Goal: Task Accomplishment & Management: Use online tool/utility

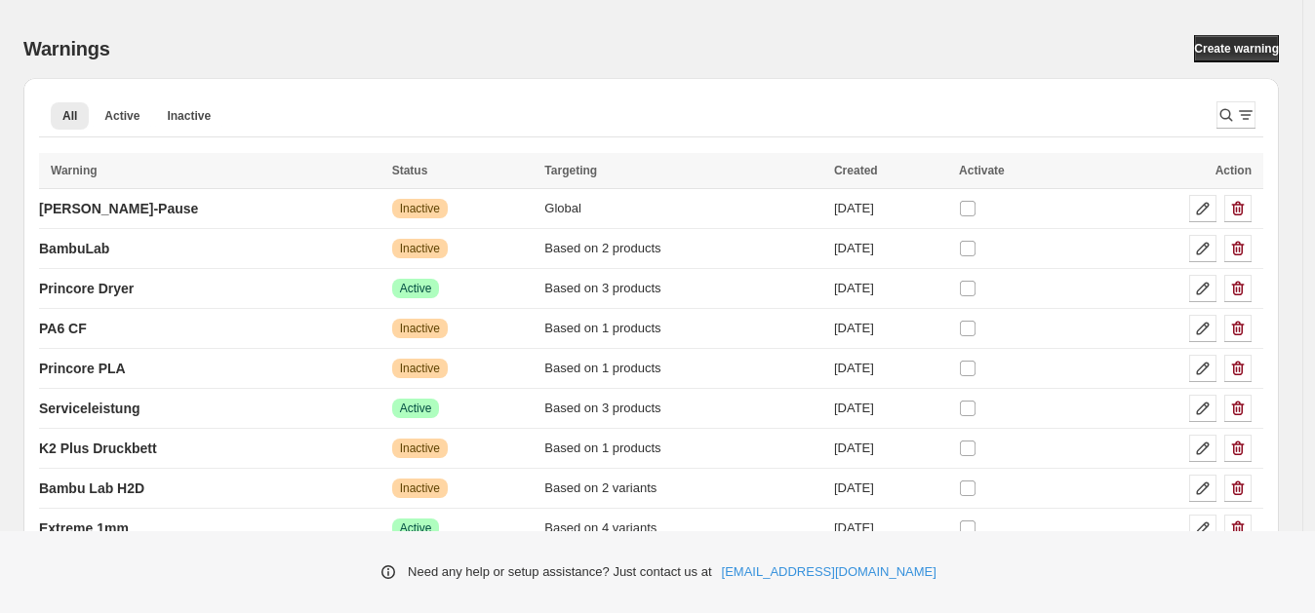
scroll to position [76, 0]
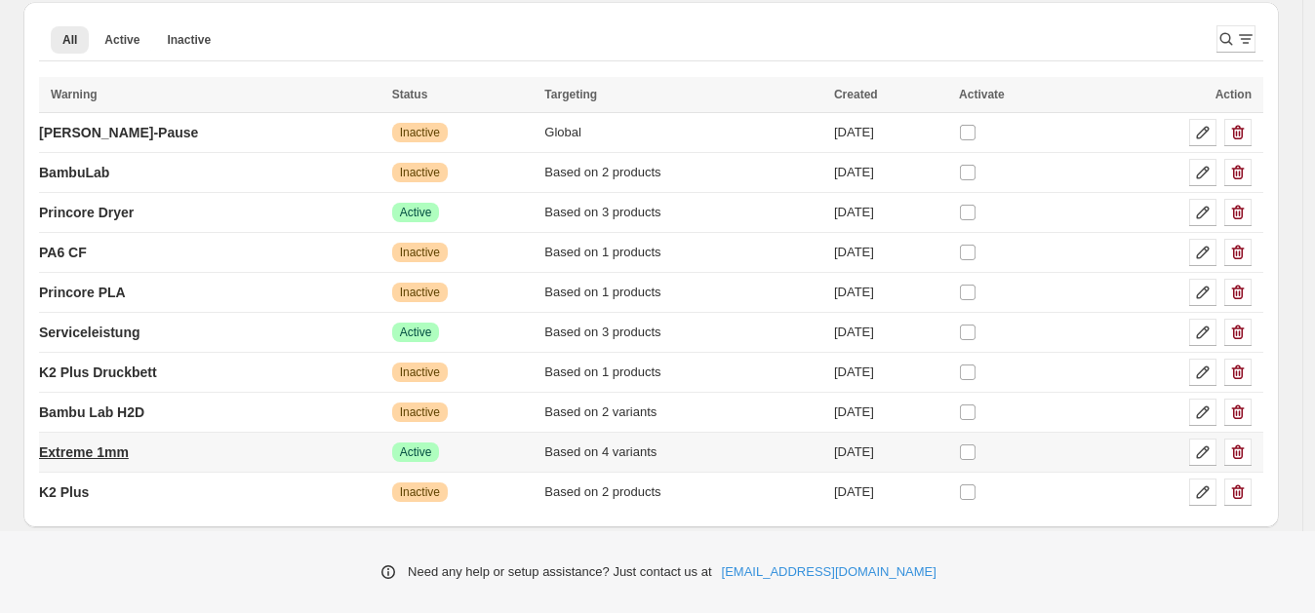
click at [93, 449] on p "Extreme 1mm" at bounding box center [84, 453] width 90 height 20
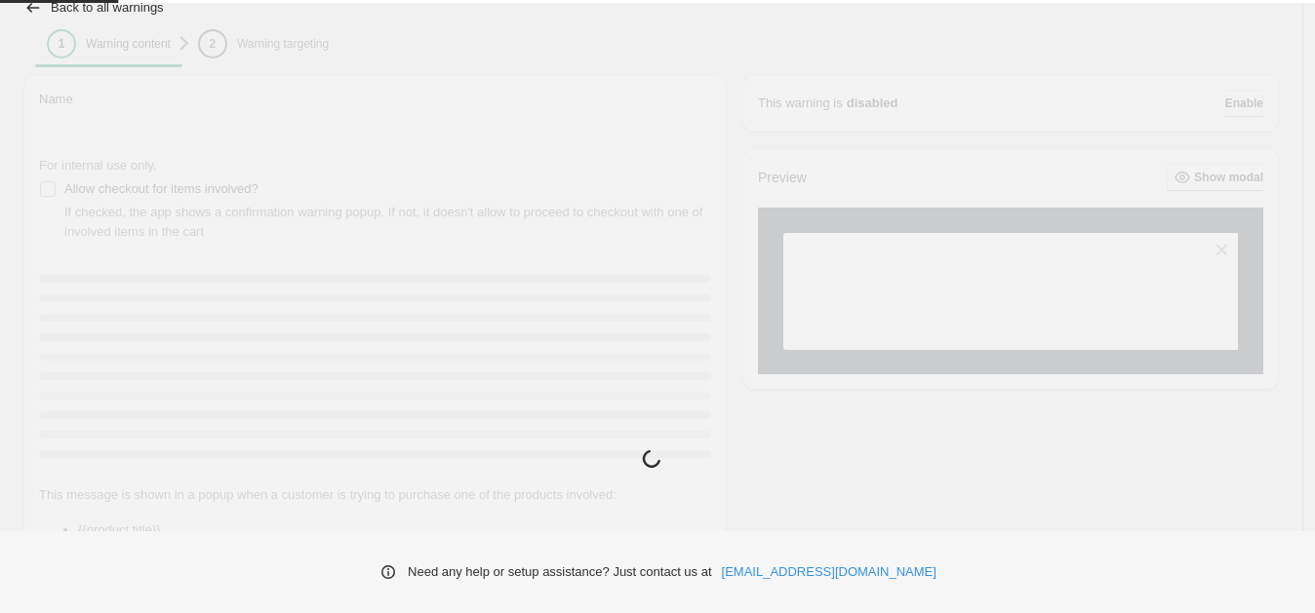
type input "**********"
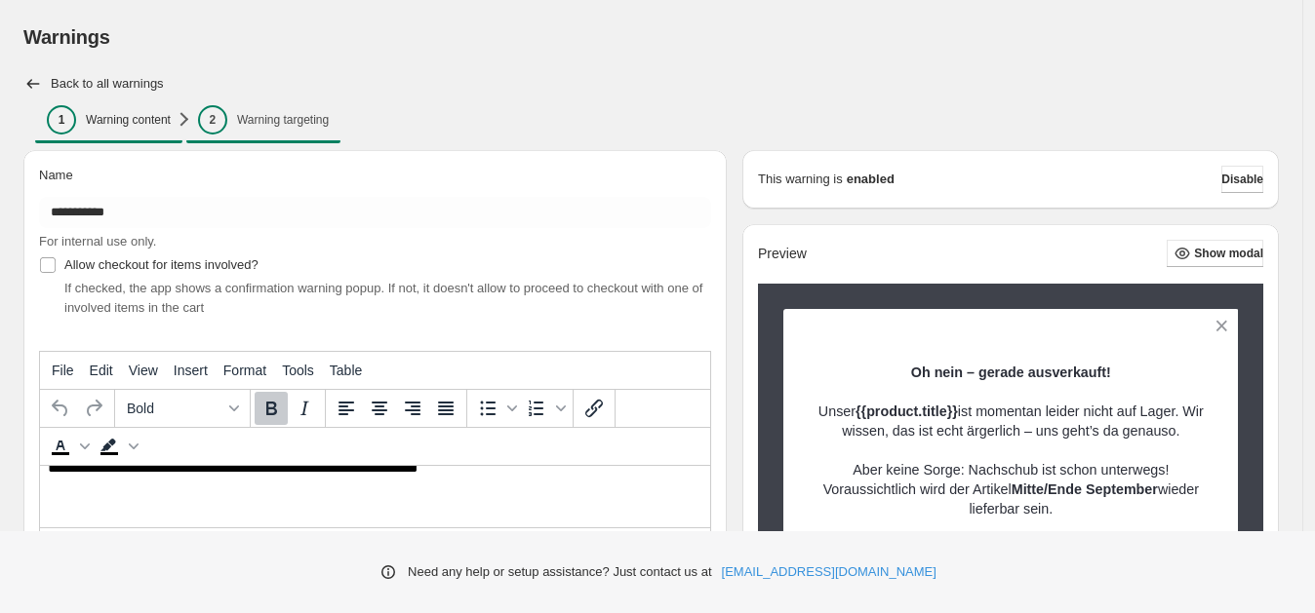
click at [270, 123] on p "Warning targeting" at bounding box center [283, 120] width 92 height 16
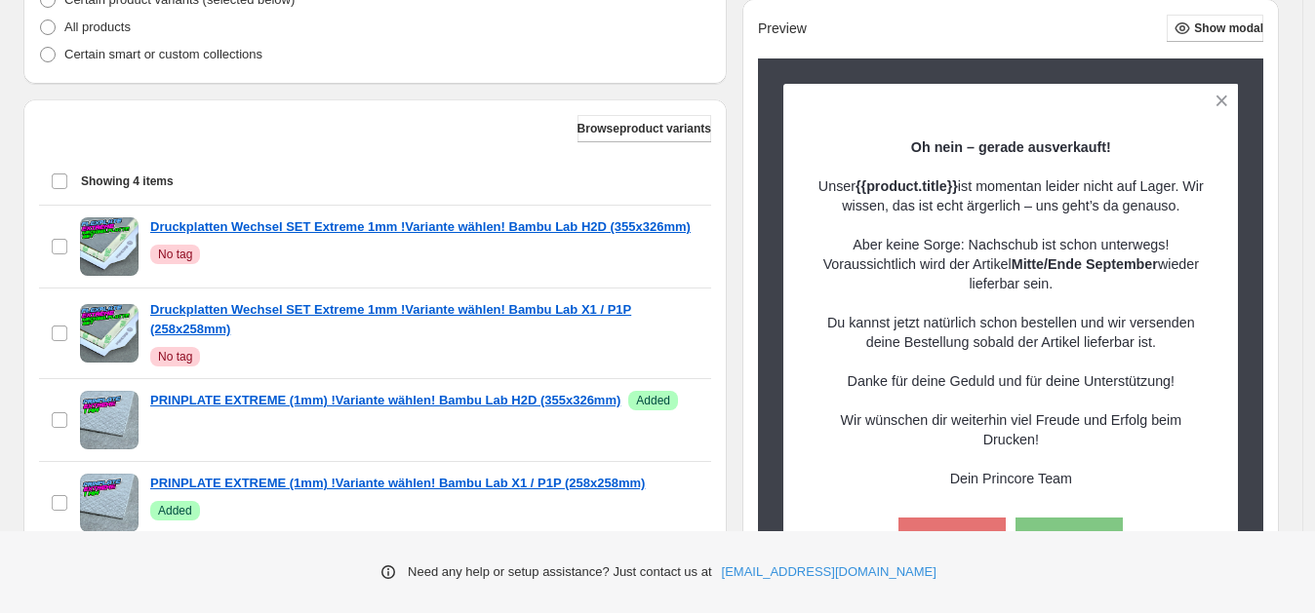
scroll to position [471, 0]
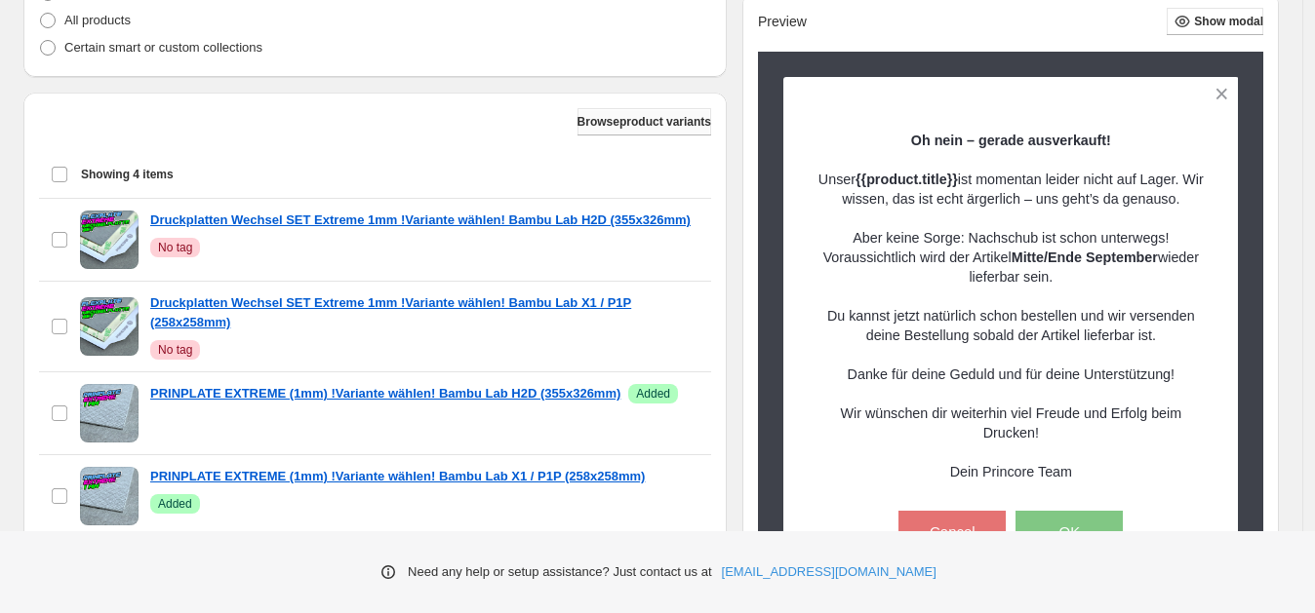
click at [635, 124] on span "Browse product variants" at bounding box center [644, 122] width 134 height 16
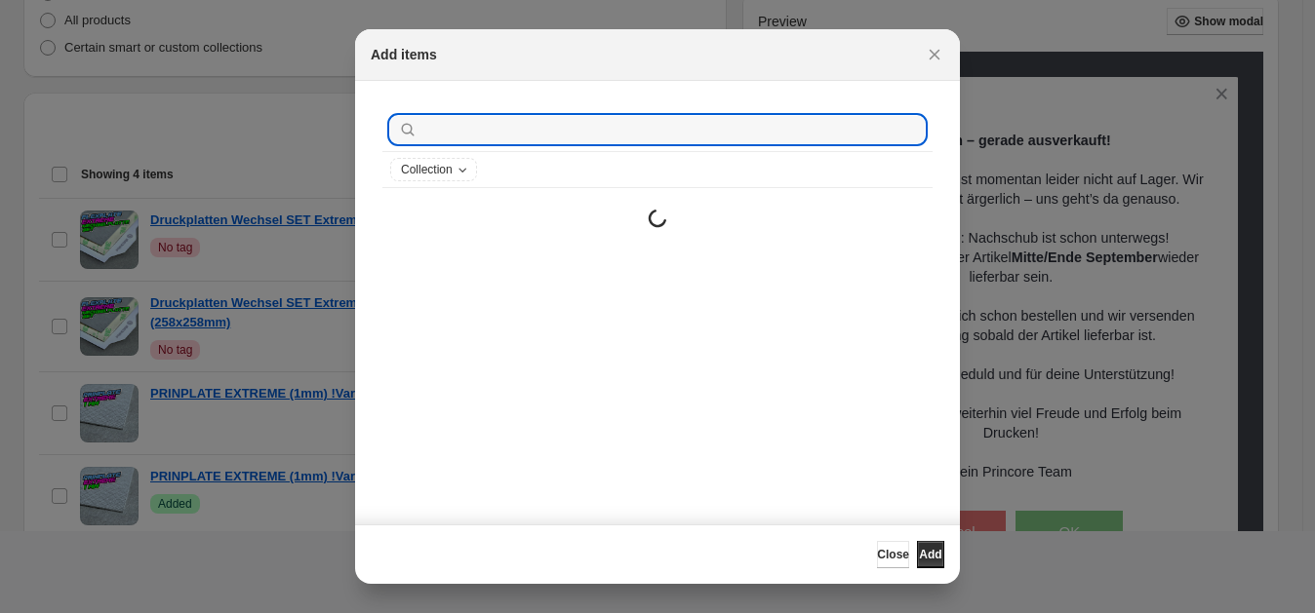
click at [635, 124] on input ":r1j:" at bounding box center [672, 129] width 503 height 27
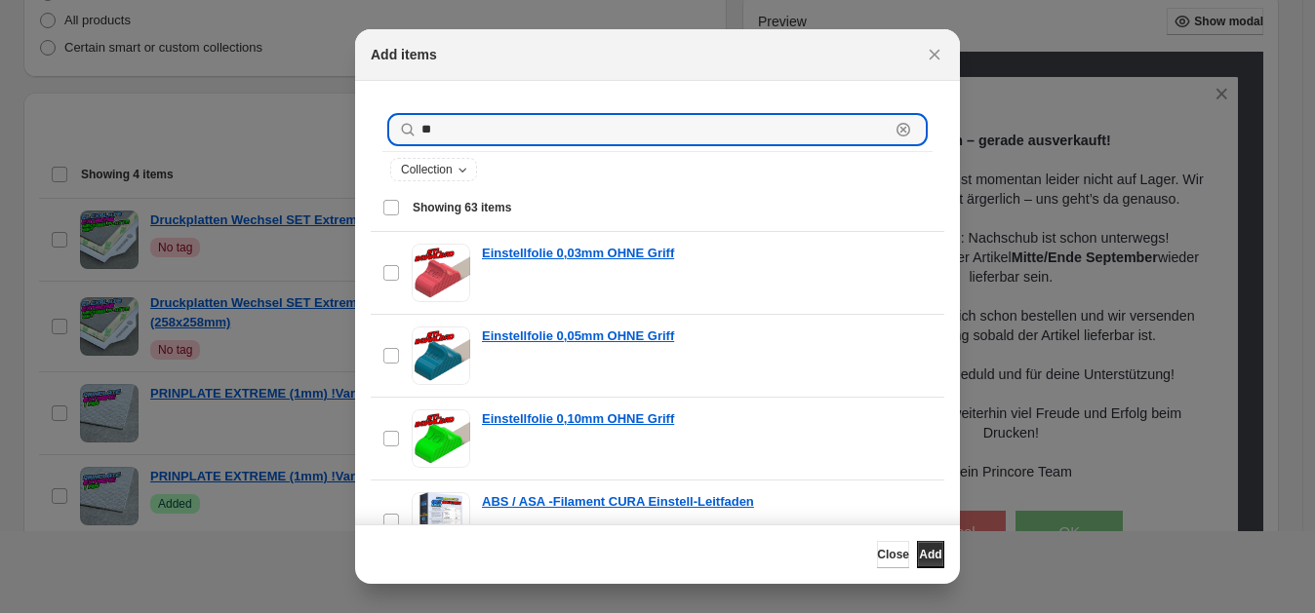
type input "***"
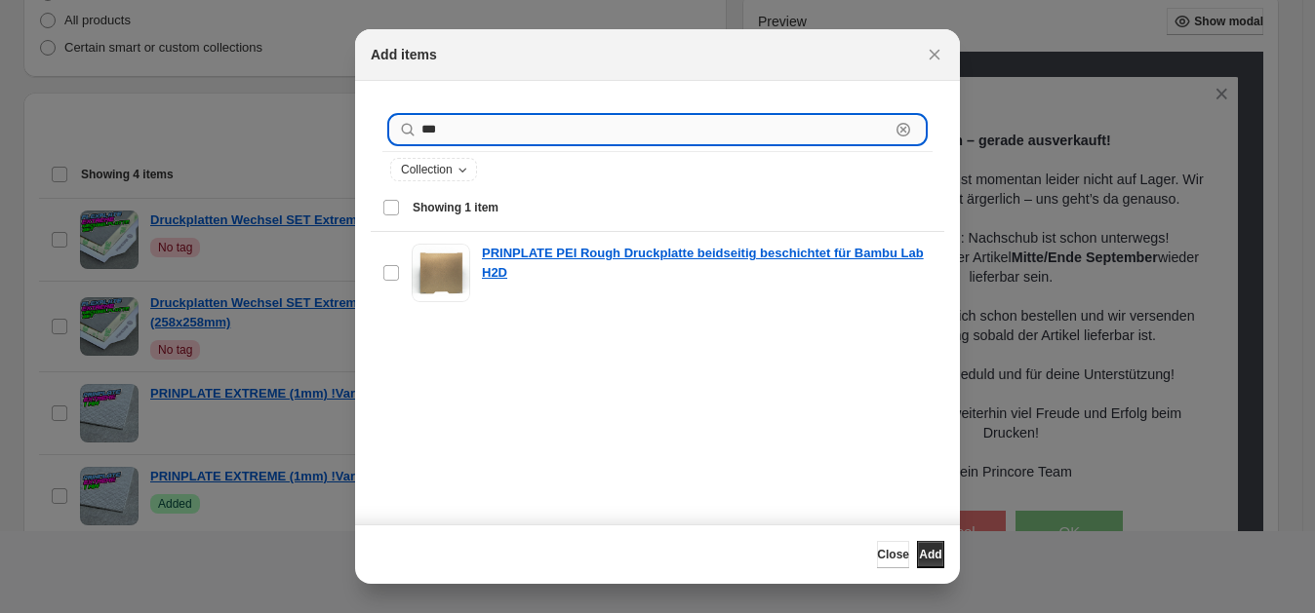
click at [444, 127] on input "***" at bounding box center [655, 129] width 468 height 27
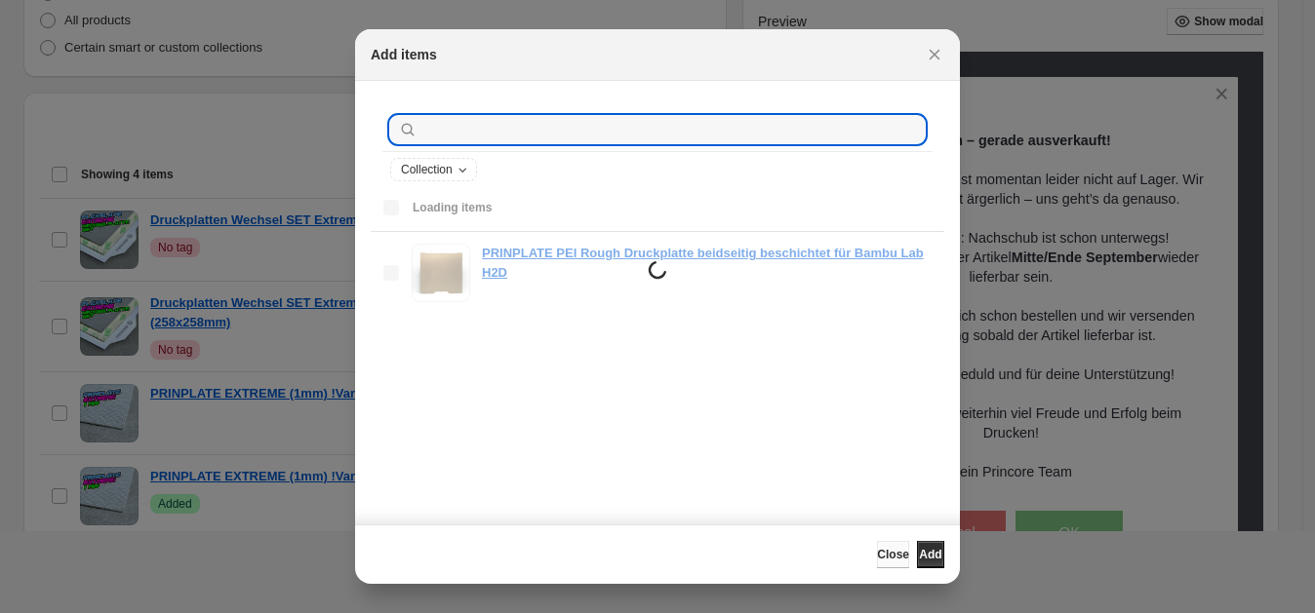
click at [877, 560] on span "Close" at bounding box center [893, 555] width 32 height 16
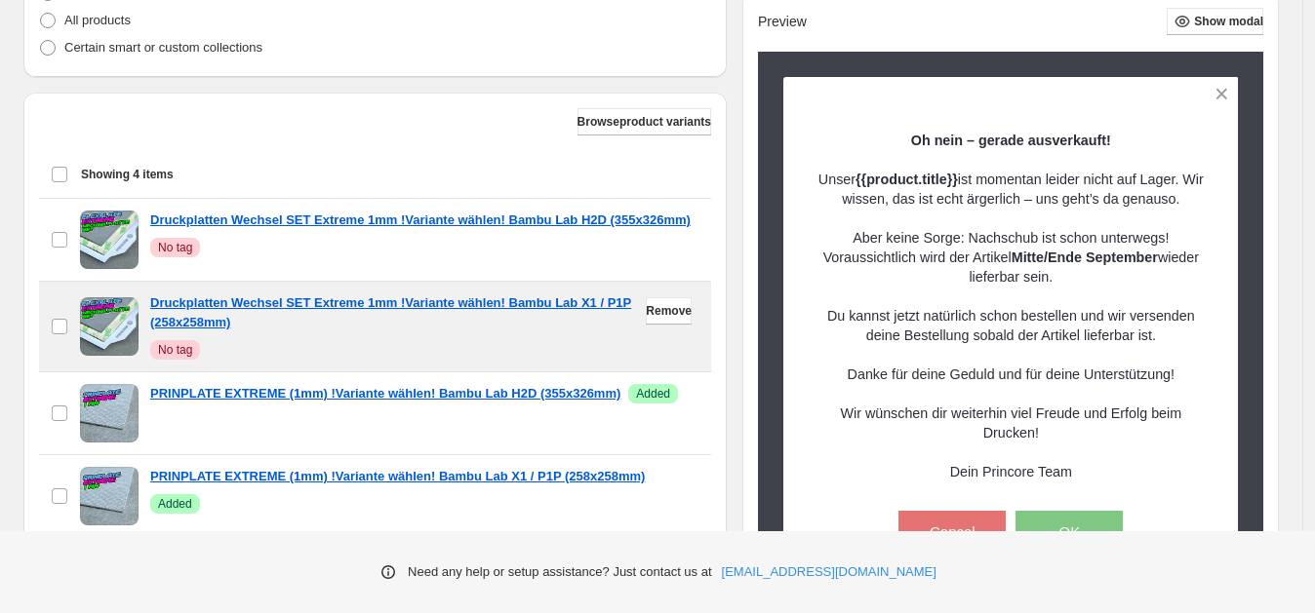
click at [186, 357] on span "No tag" at bounding box center [175, 350] width 34 height 16
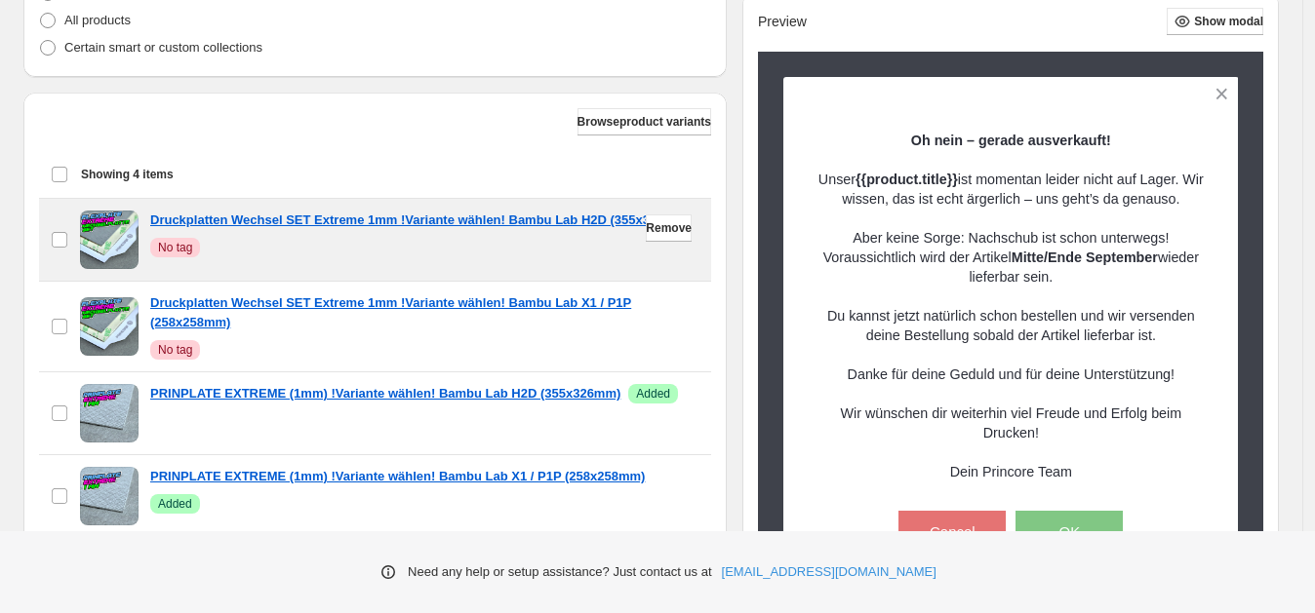
click at [174, 256] on span "No tag" at bounding box center [175, 248] width 34 height 16
click at [653, 222] on span "Remove" at bounding box center [669, 228] width 46 height 16
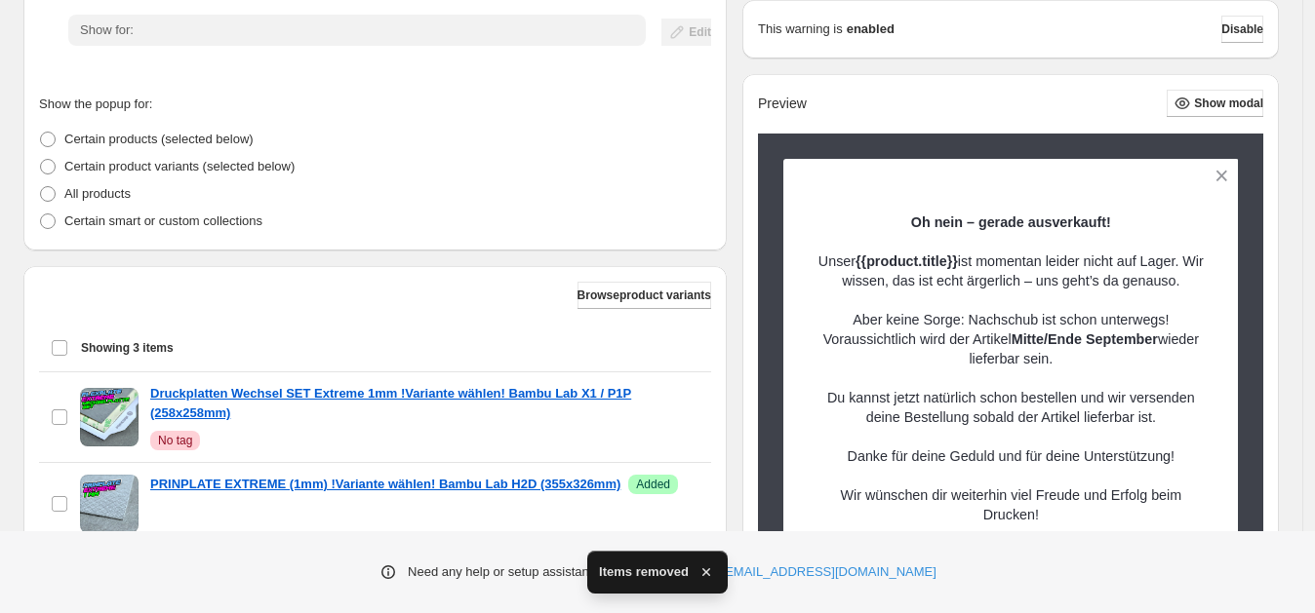
scroll to position [419, 0]
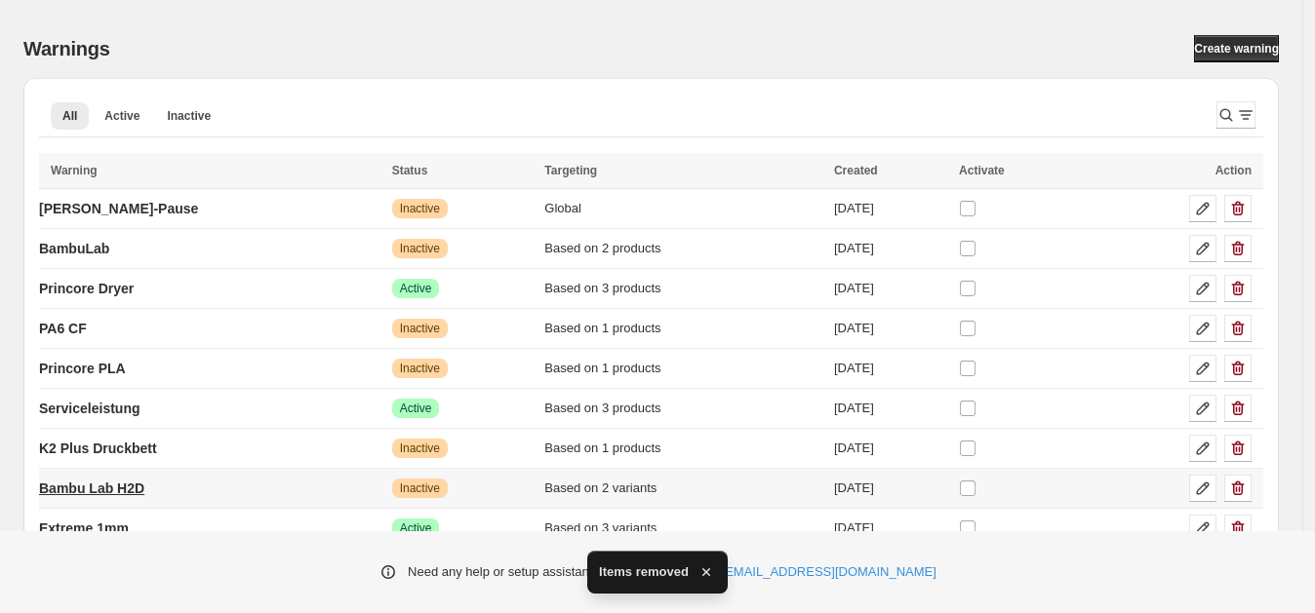
scroll to position [76, 0]
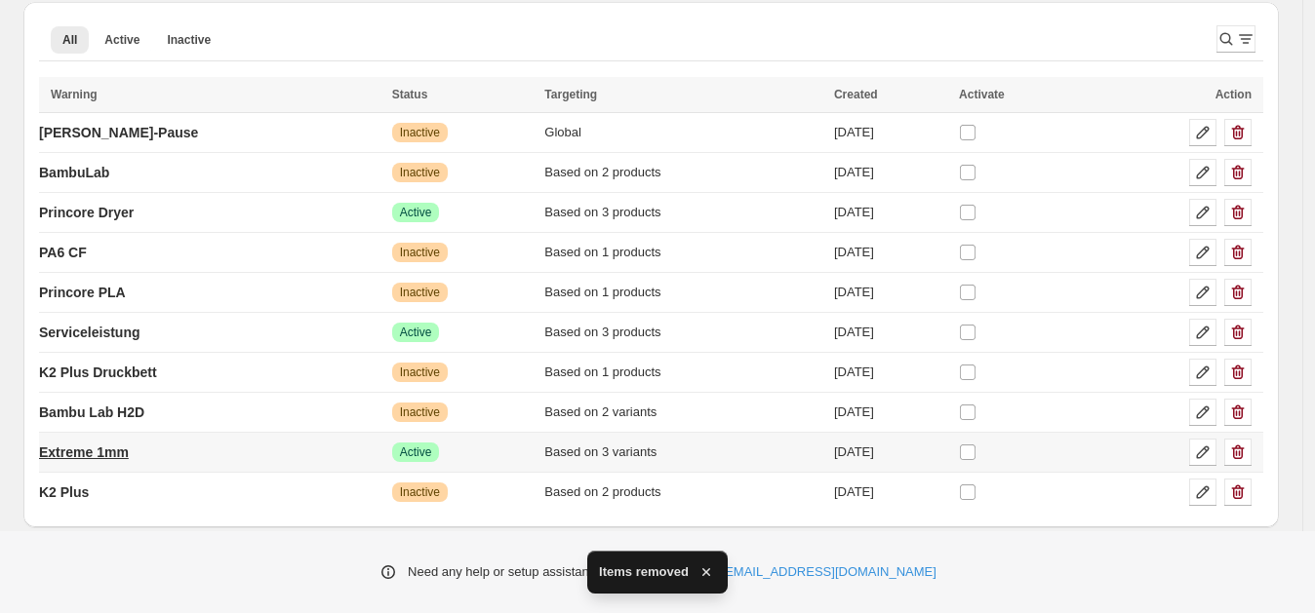
click at [114, 460] on link "Extreme 1mm" at bounding box center [84, 452] width 90 height 31
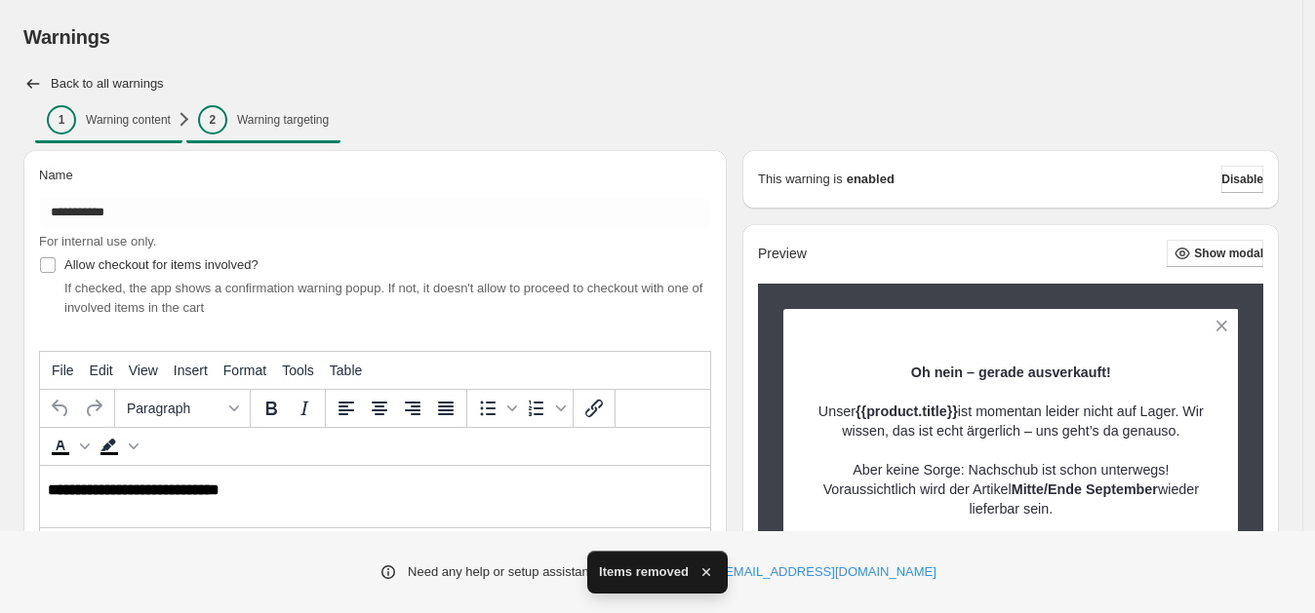
click at [288, 105] on span "2 Warning targeting" at bounding box center [263, 119] width 131 height 29
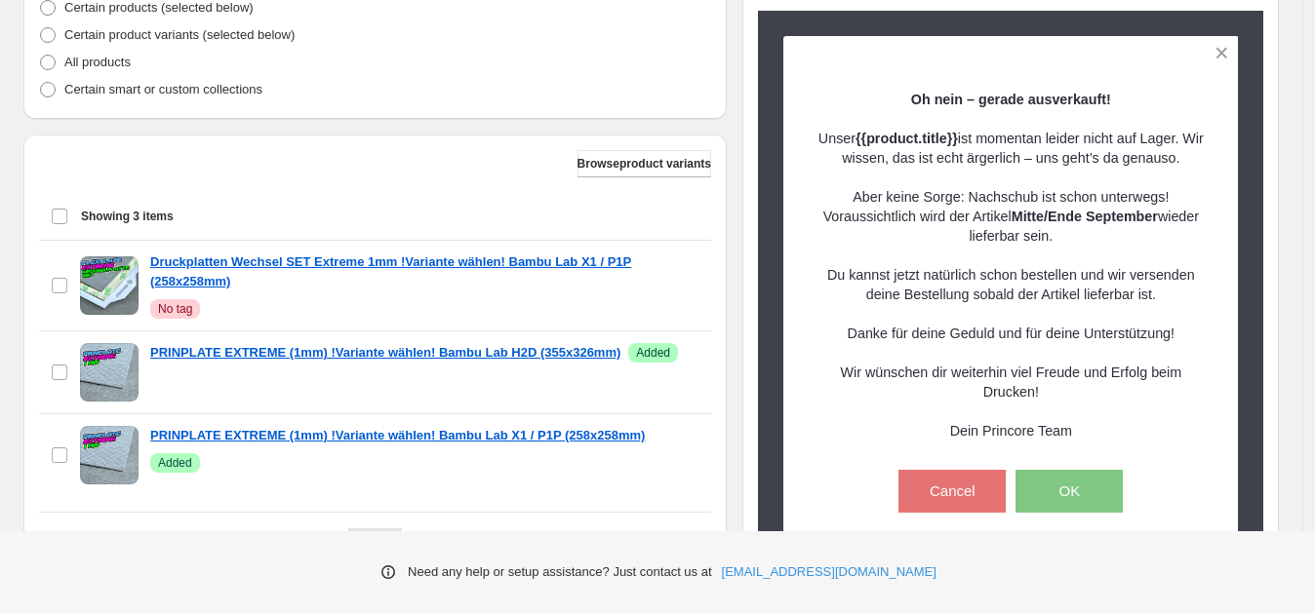
scroll to position [431, 0]
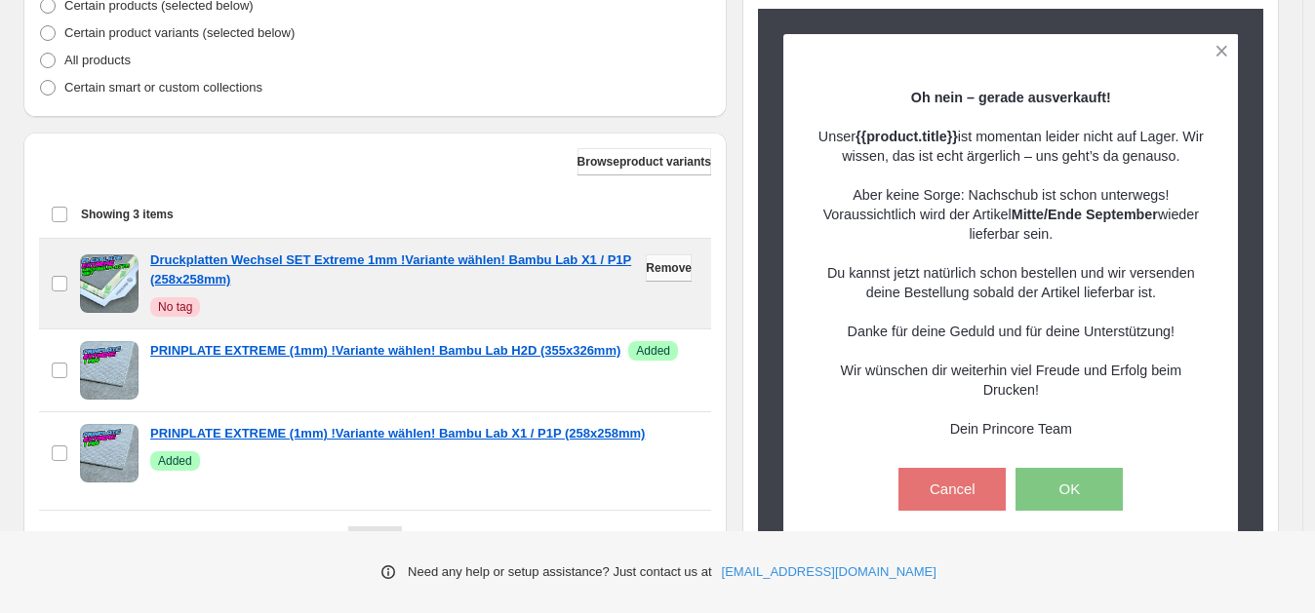
click at [674, 270] on span "Remove" at bounding box center [669, 268] width 46 height 16
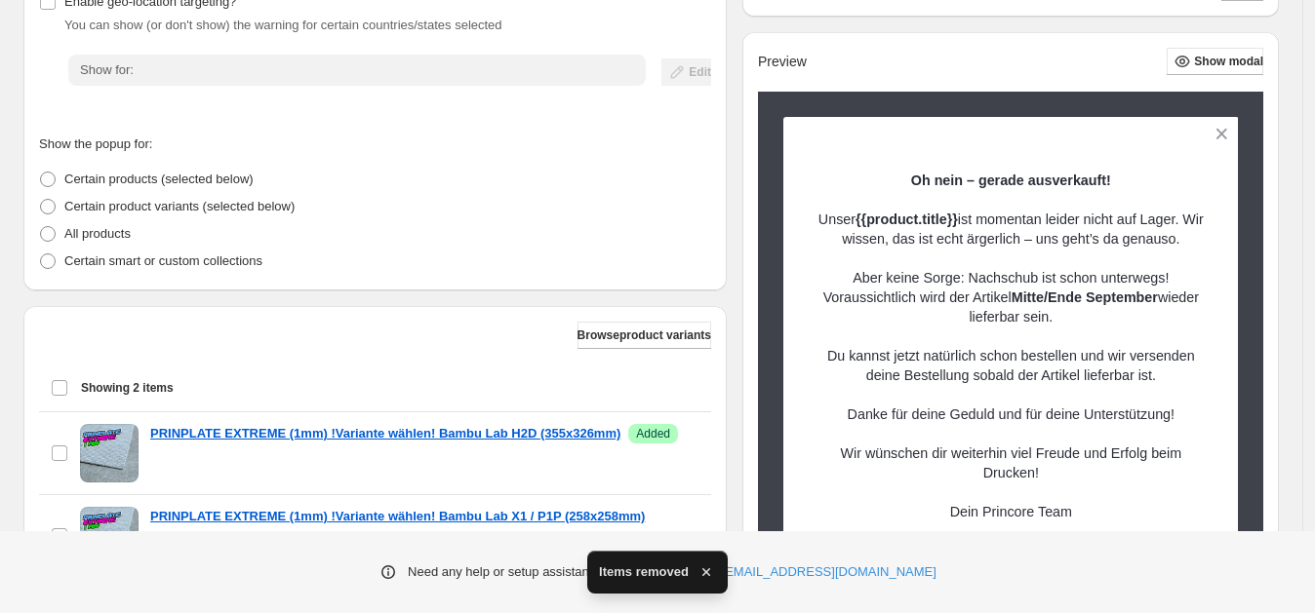
scroll to position [436, 0]
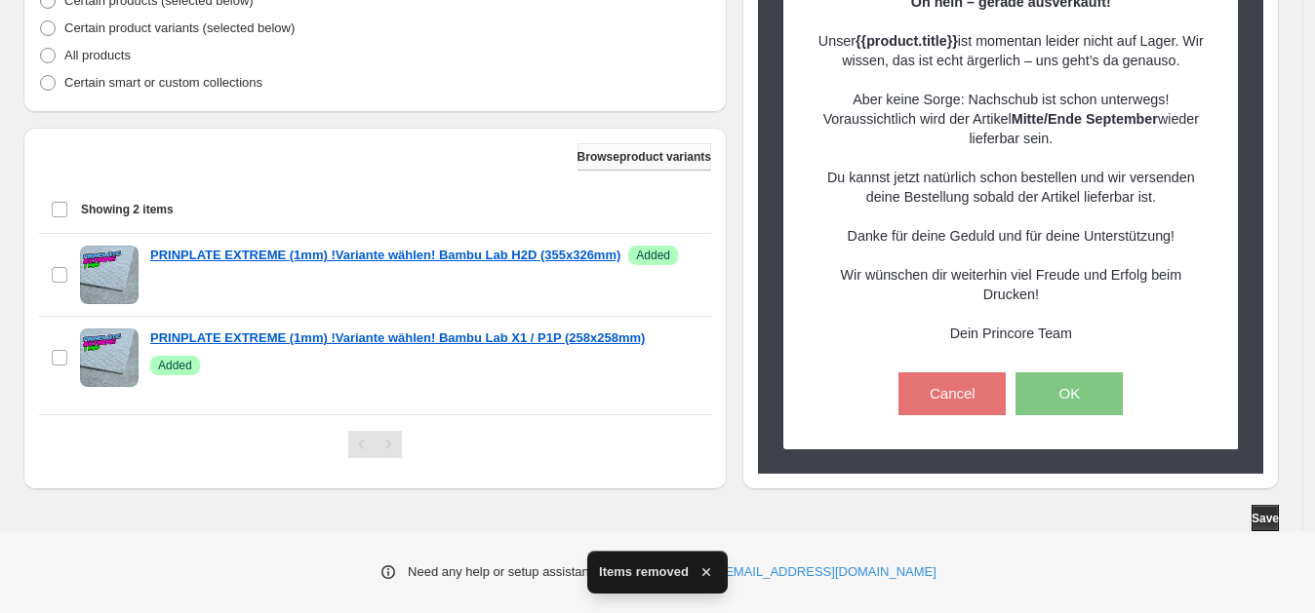
click at [647, 144] on button "Browse product variants" at bounding box center [644, 156] width 134 height 27
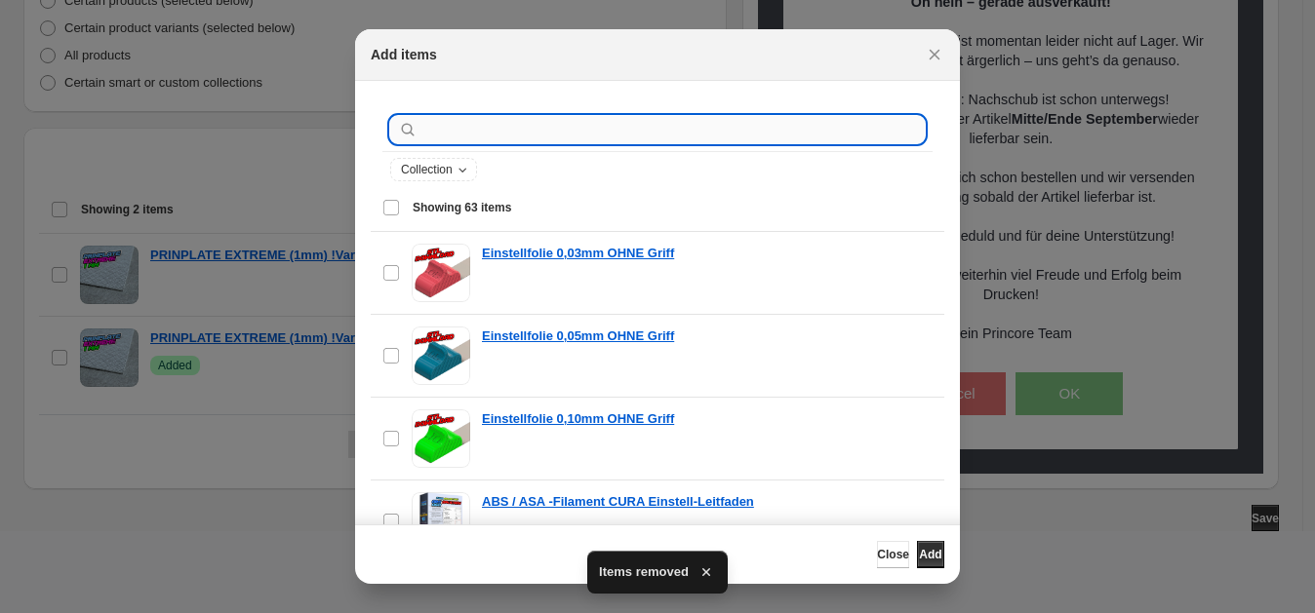
click at [566, 130] on input ":r7s:" at bounding box center [672, 129] width 503 height 27
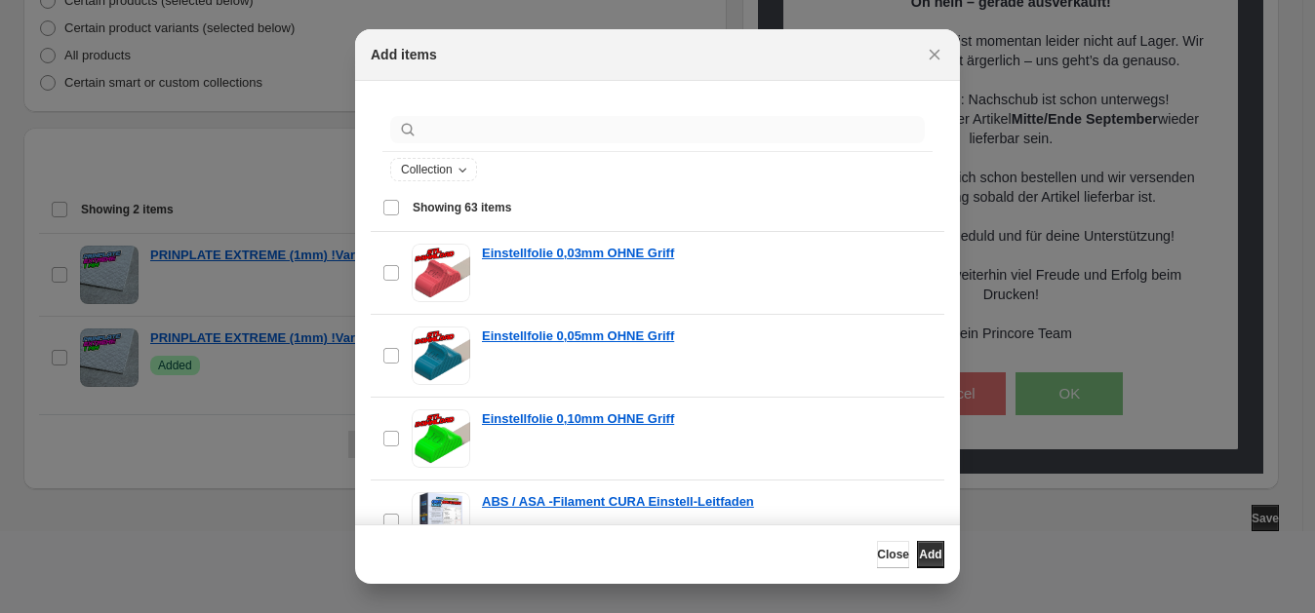
scroll to position [0, 0]
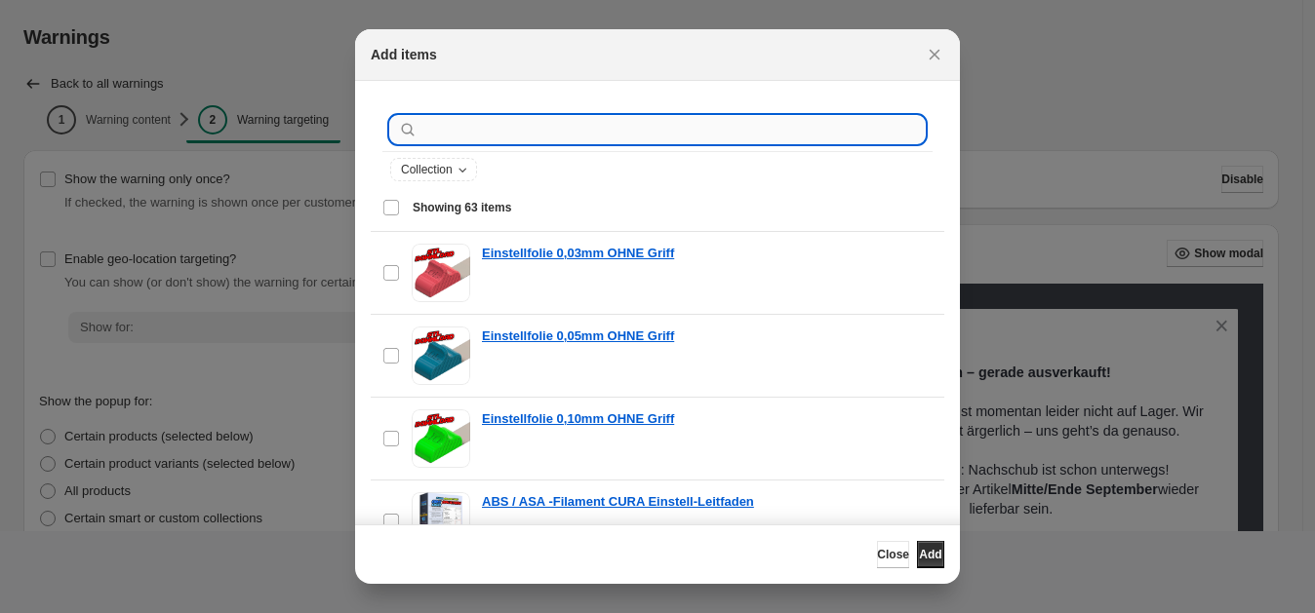
click at [566, 130] on input ":r7s:" at bounding box center [672, 129] width 503 height 27
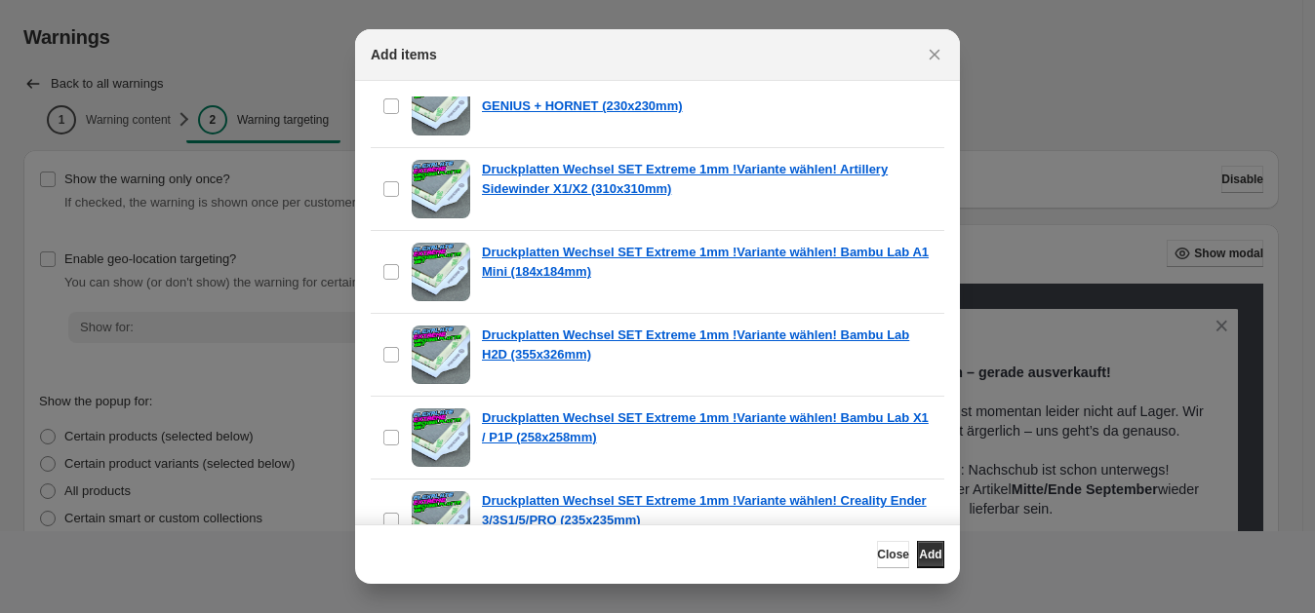
scroll to position [751, 0]
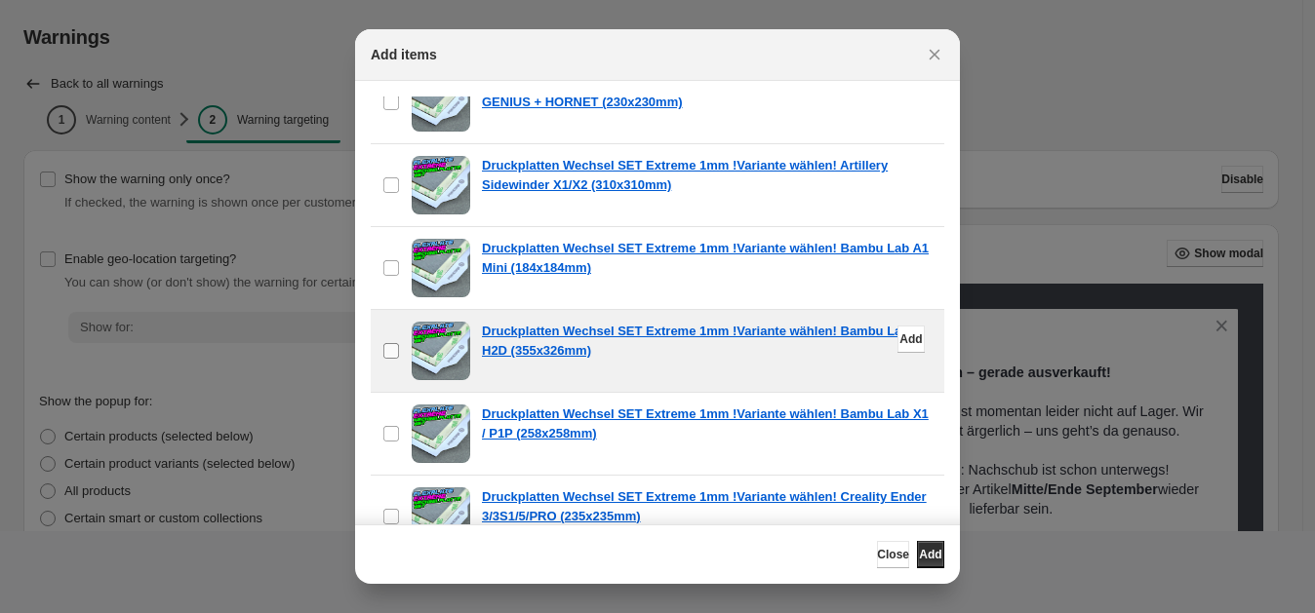
type input "**********"
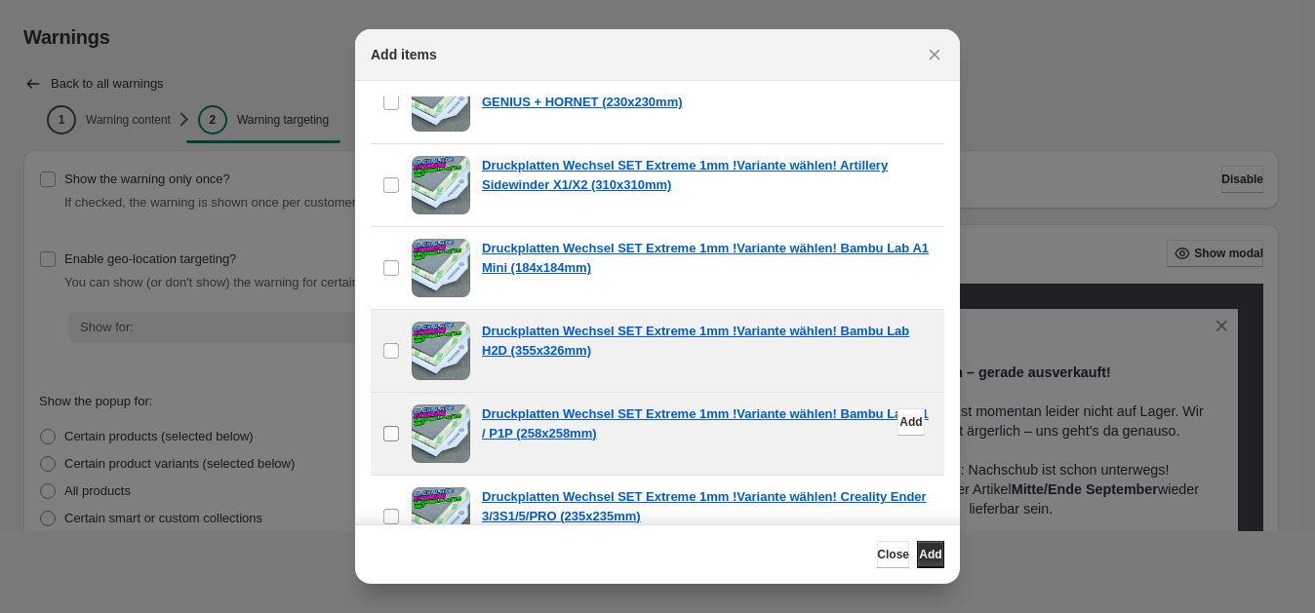
click at [383, 435] on label "checkbox" at bounding box center [391, 434] width 41 height 82
click at [919, 548] on span "Add" at bounding box center [930, 555] width 22 height 16
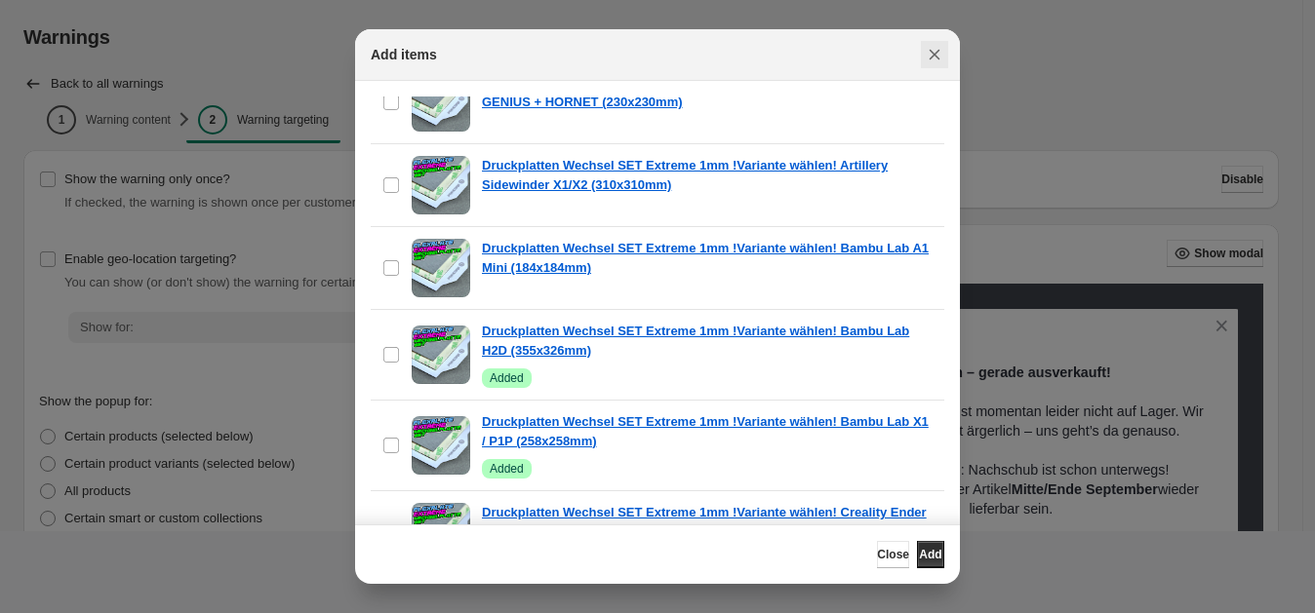
click at [936, 43] on button "Close" at bounding box center [934, 54] width 27 height 27
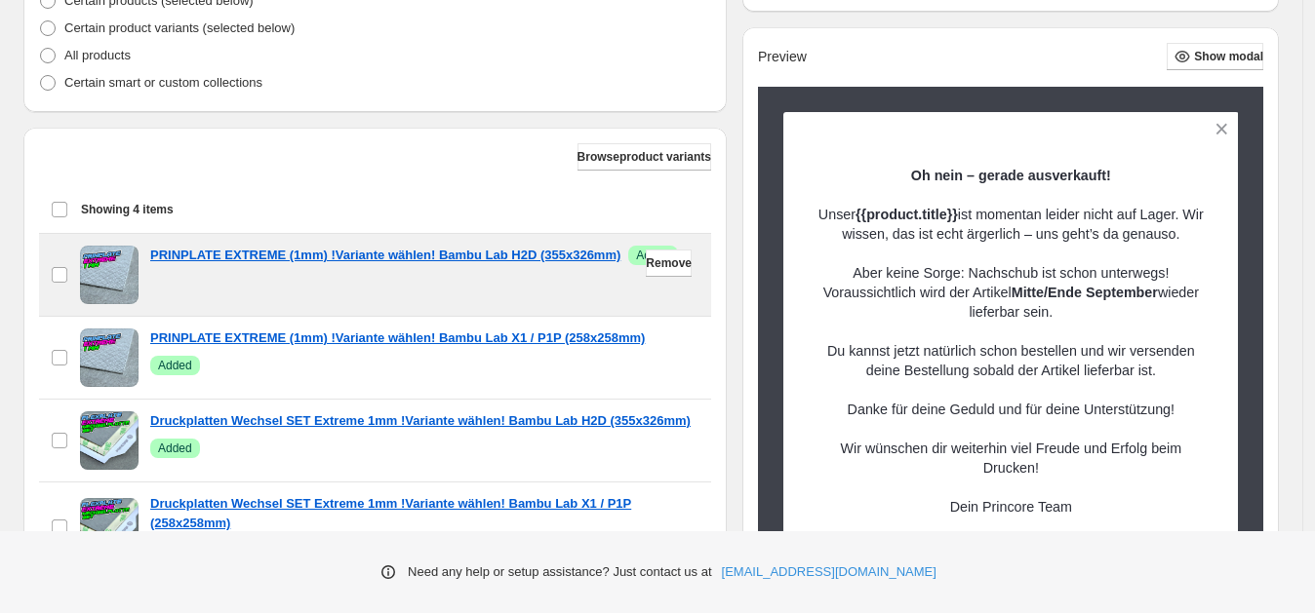
scroll to position [616, 0]
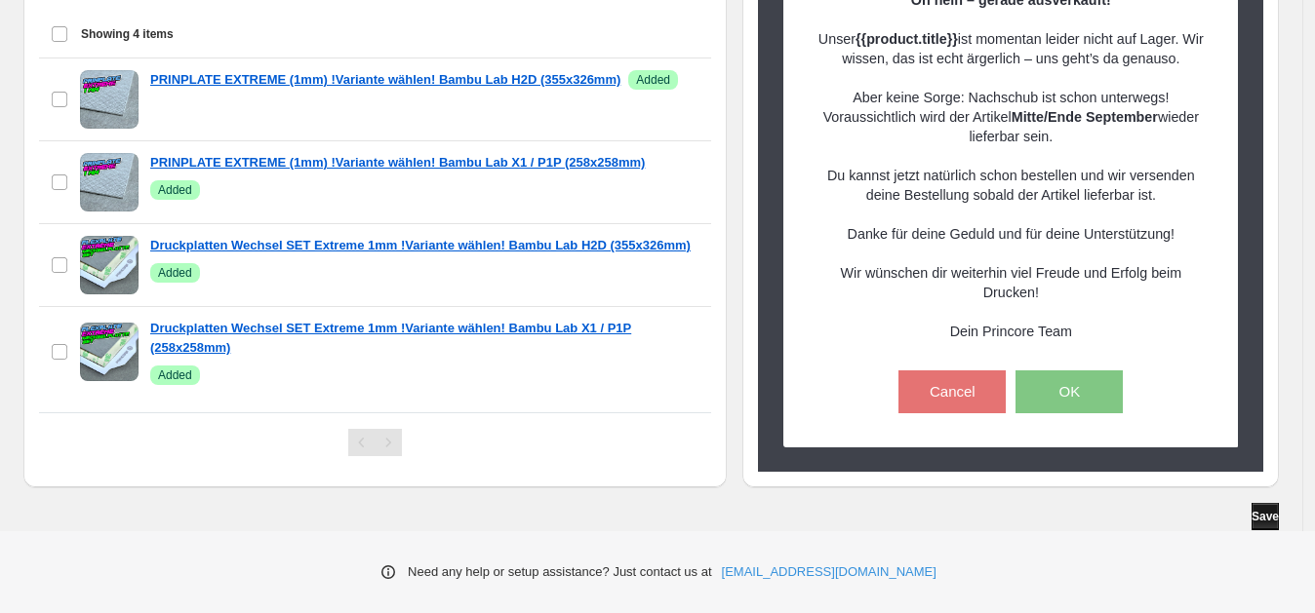
click at [1251, 527] on button "Save" at bounding box center [1264, 516] width 27 height 27
click at [254, 497] on div "Show the warning only once? If checked, the warning is shown once per customer …" at bounding box center [650, 35] width 1255 height 992
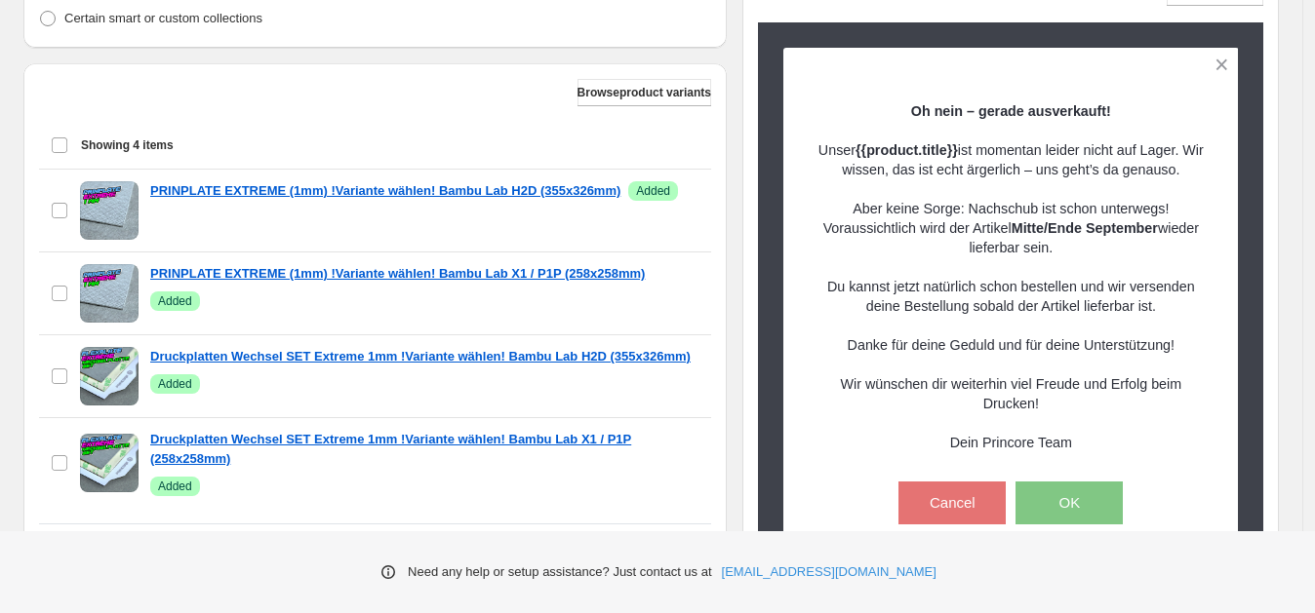
scroll to position [488, 0]
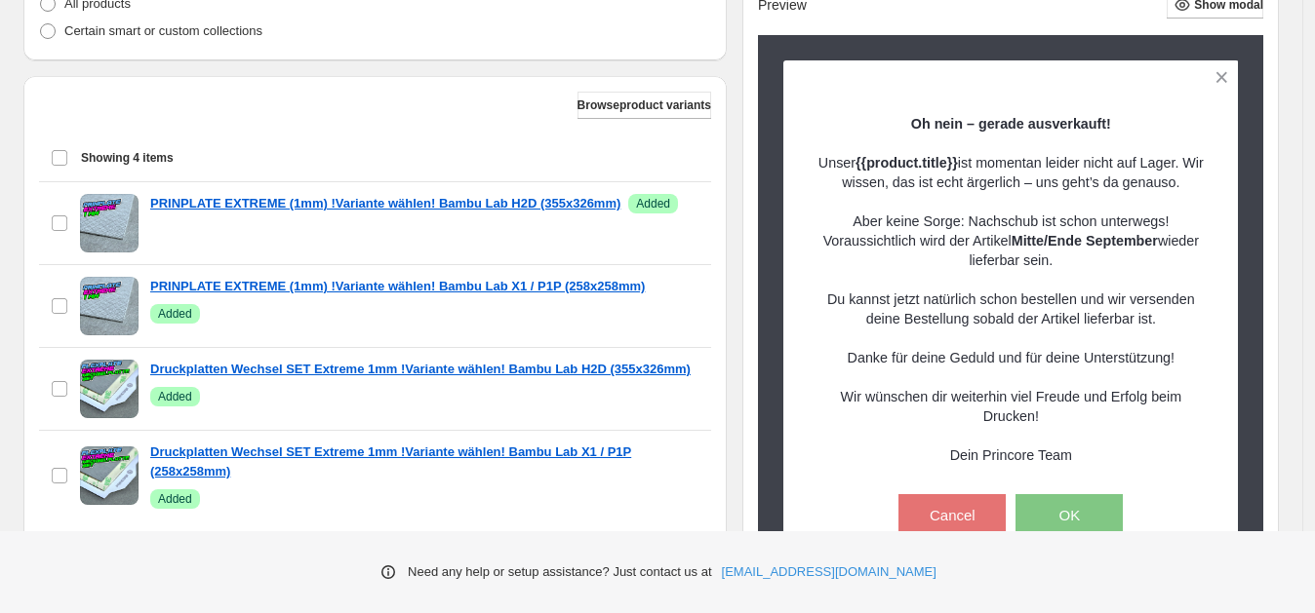
click at [65, 161] on div "Select all 4 items Showing 4 items" at bounding box center [375, 158] width 649 height 47
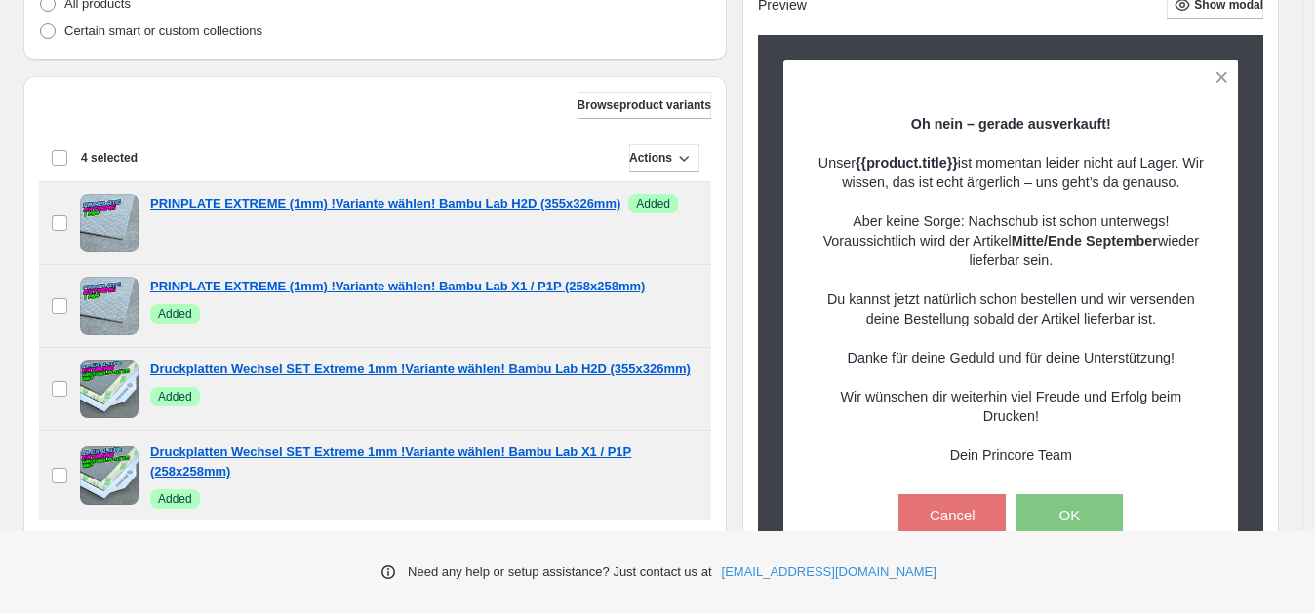
scroll to position [616, 0]
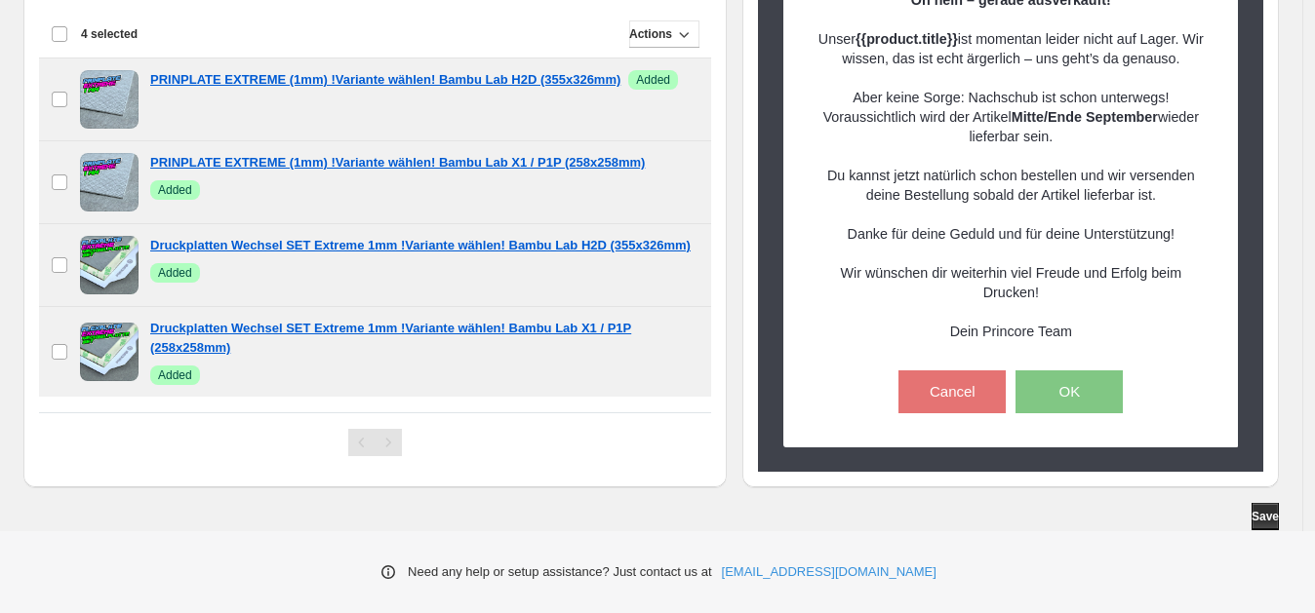
click at [199, 490] on div "Show the warning only once? If checked, the warning is shown once per customer …" at bounding box center [650, 35] width 1255 height 992
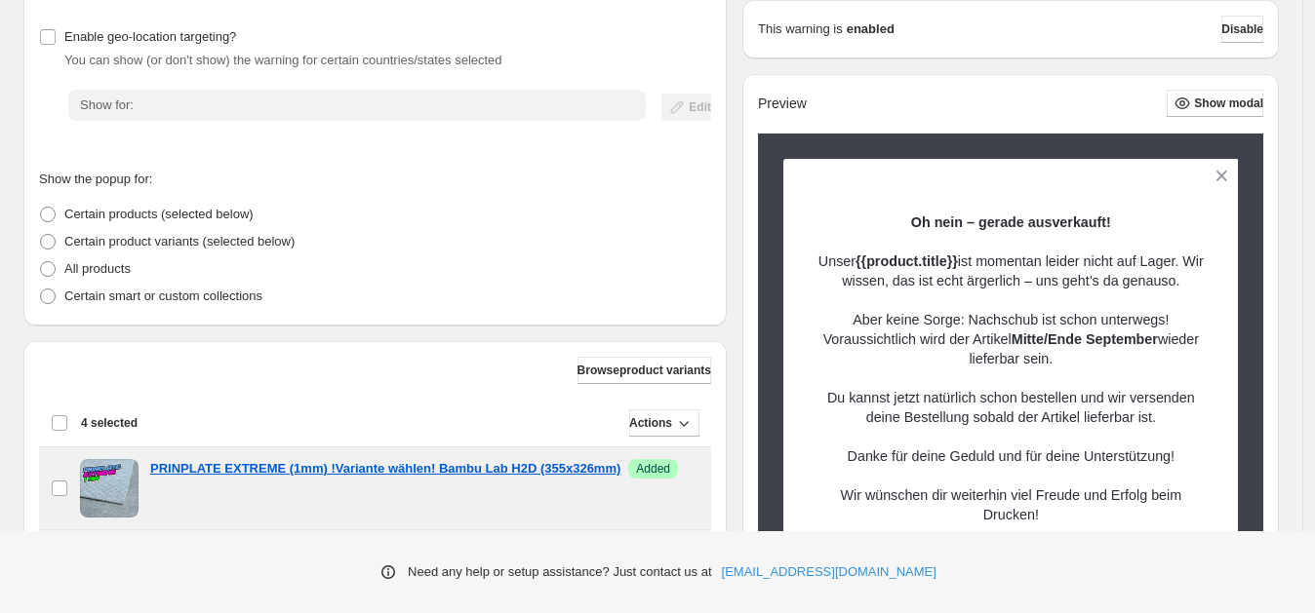
scroll to position [0, 0]
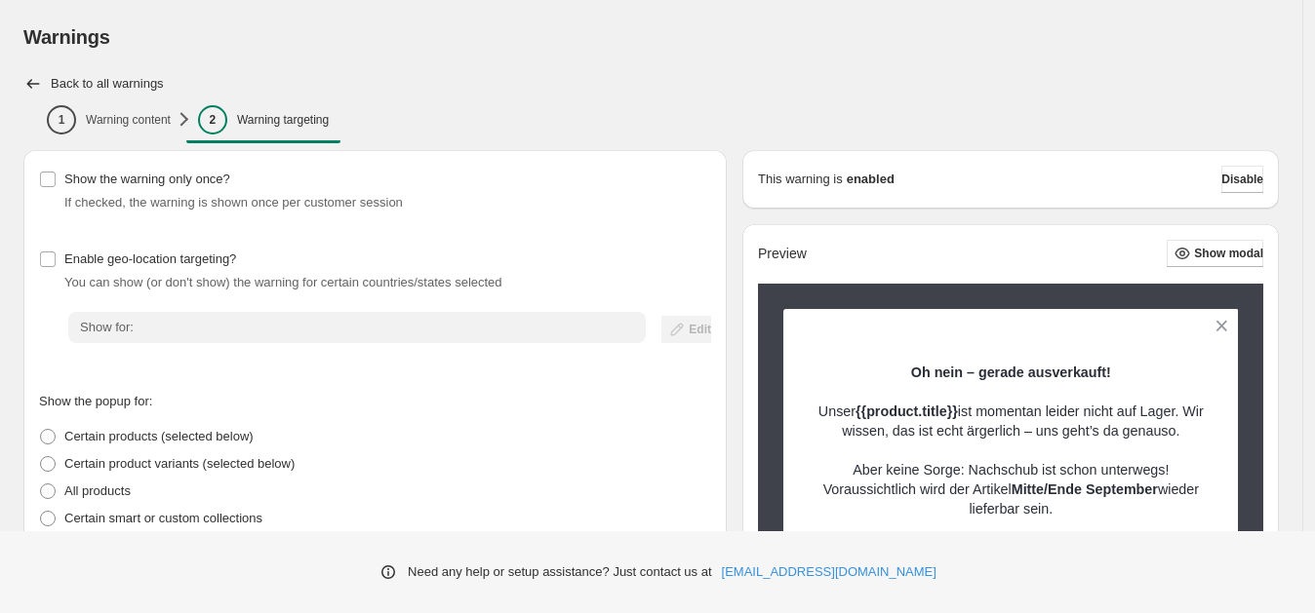
click at [743, 275] on div "Show the warning only once? If checked, the warning is shown once per customer …" at bounding box center [650, 624] width 1255 height 949
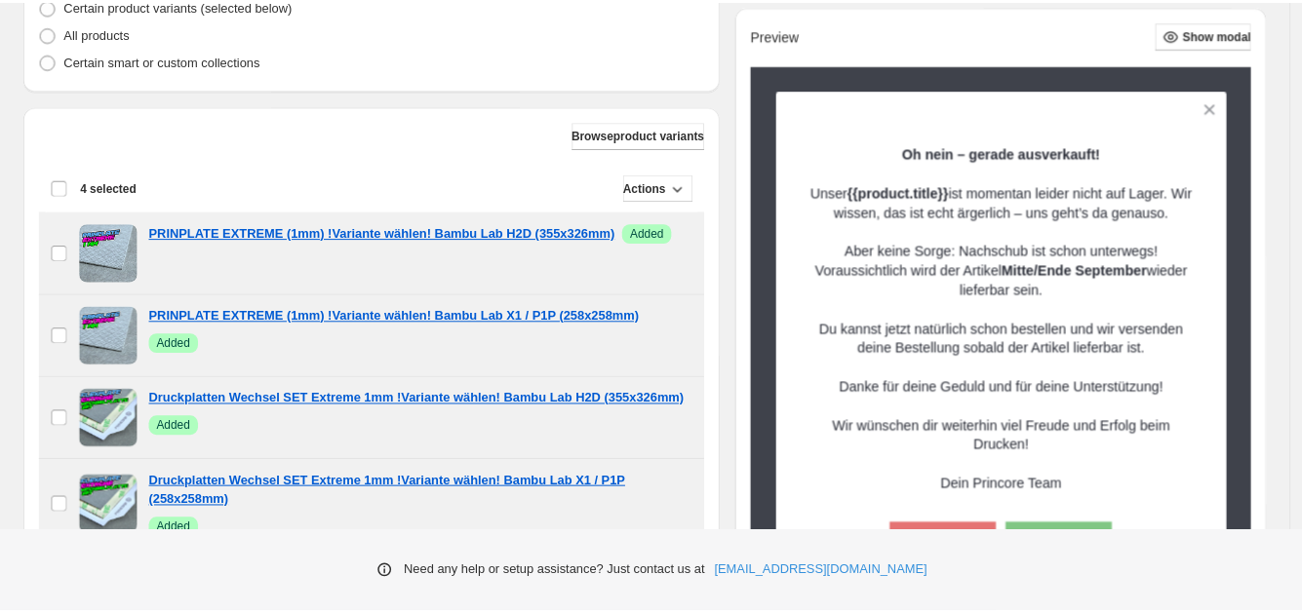
scroll to position [616, 0]
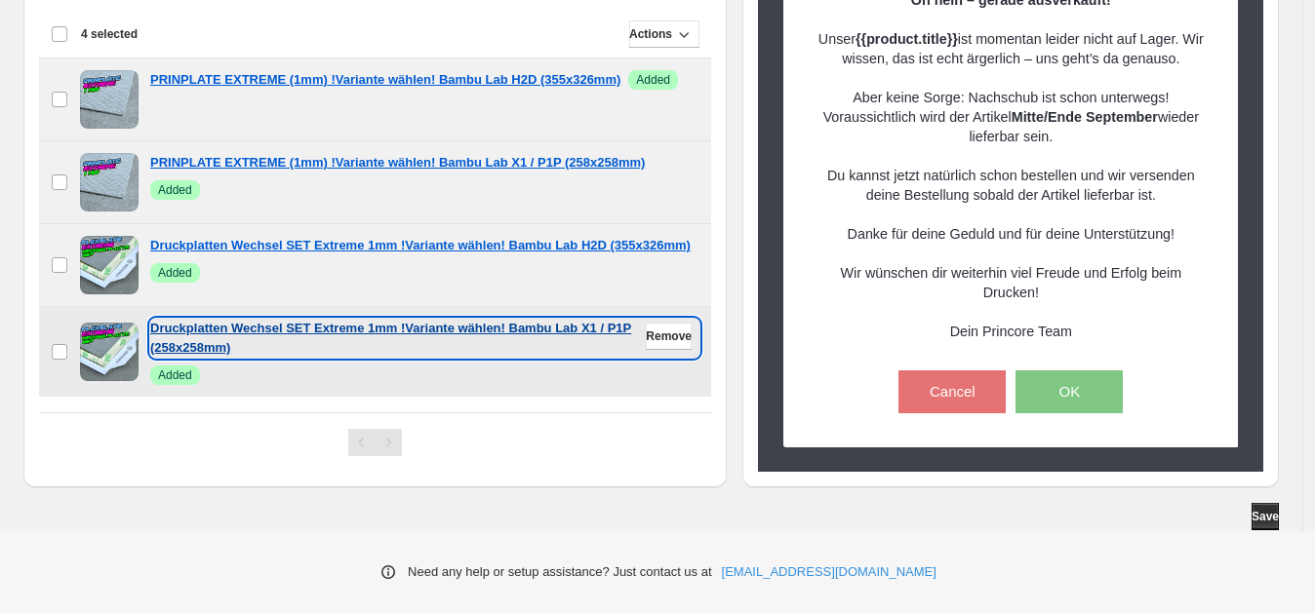
click at [162, 338] on p "Druckplatten Wechsel SET Extreme 1mm !Variante wählen! Bambu Lab X1 / P1P (258x…" at bounding box center [424, 338] width 549 height 39
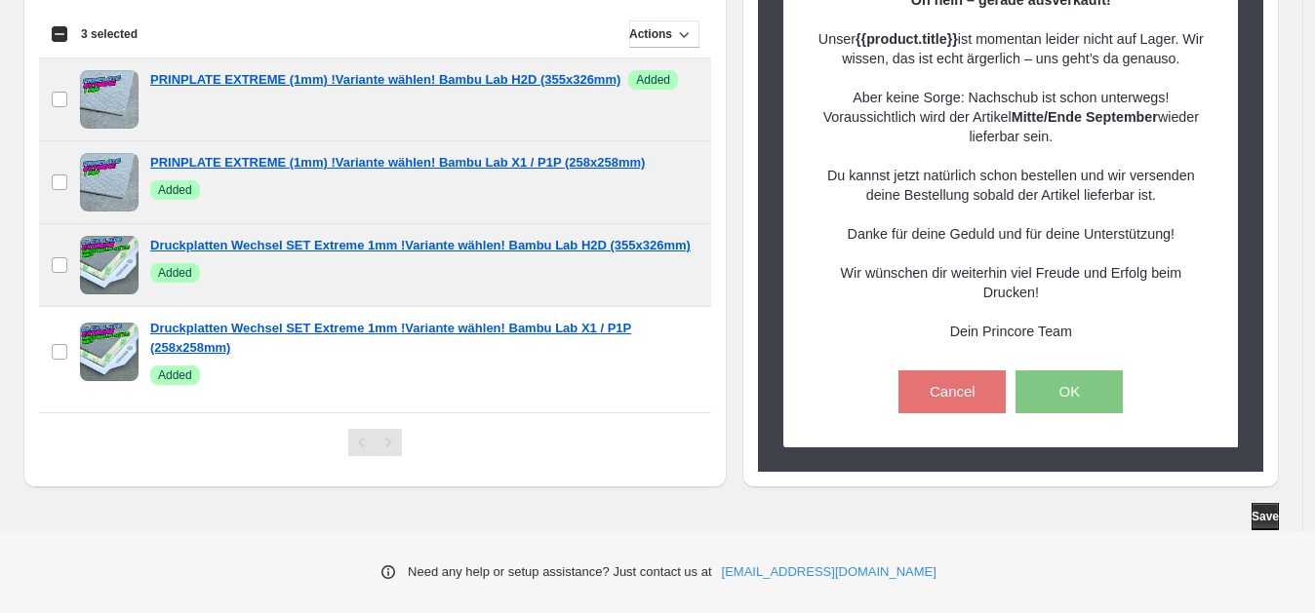
click at [1, 530] on main "Warnings. This page is ready Warnings Back to all warnings 1 Warning content 2 …" at bounding box center [651, 1] width 1303 height 1225
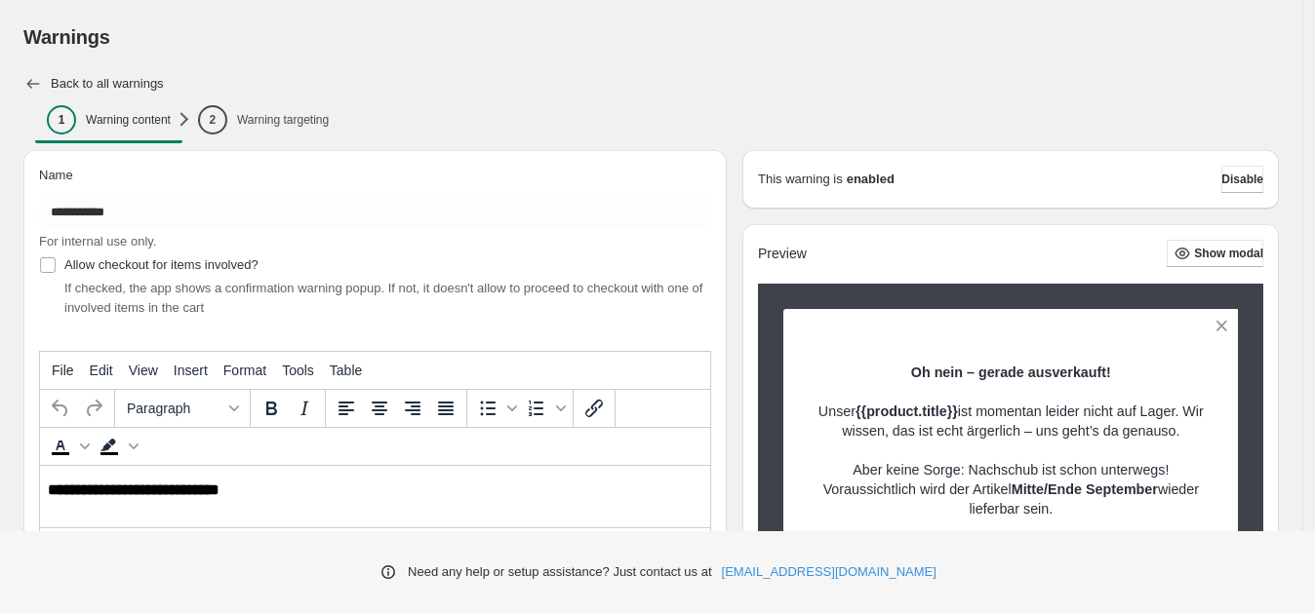
click at [32, 76] on icon "button" at bounding box center [33, 84] width 20 height 20
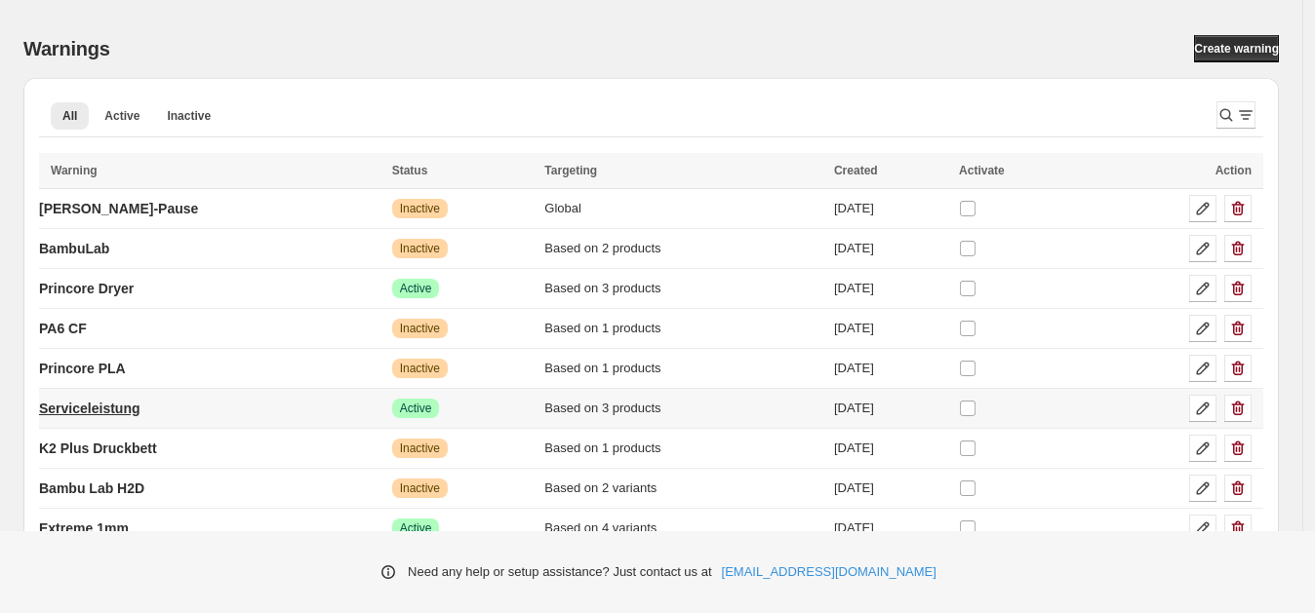
click at [86, 399] on p "Serviceleistung" at bounding box center [89, 409] width 101 height 20
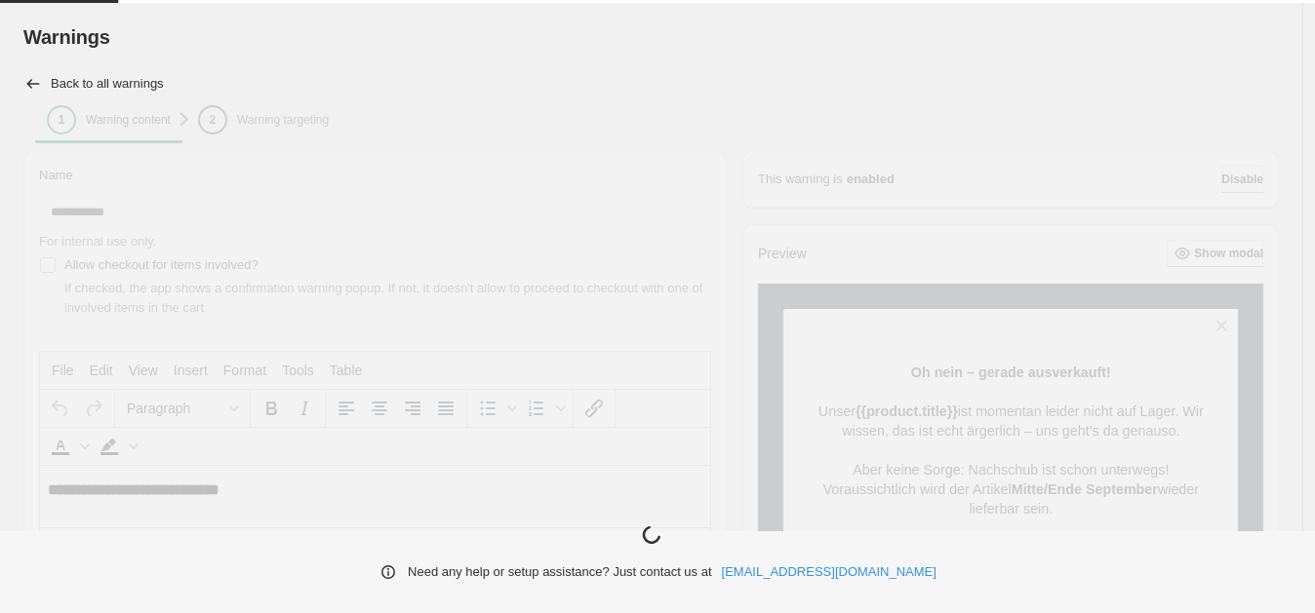
type input "**********"
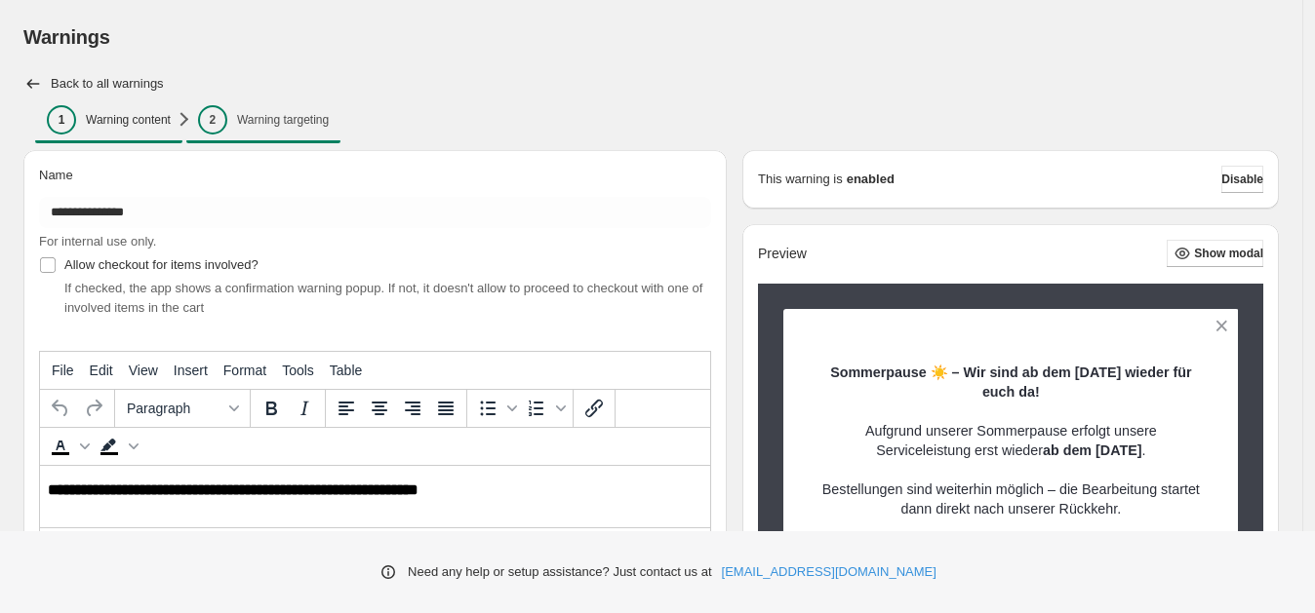
click at [265, 120] on p "Warning targeting" at bounding box center [283, 120] width 92 height 16
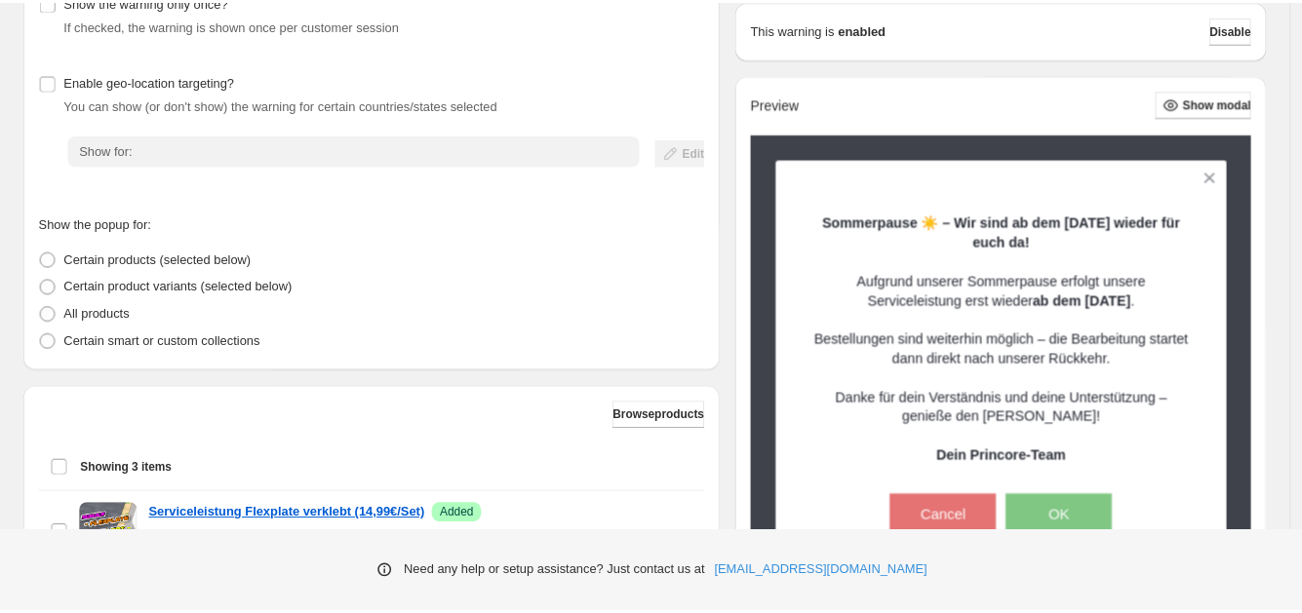
scroll to position [174, 0]
